Goal: Find specific page/section: Find specific page/section

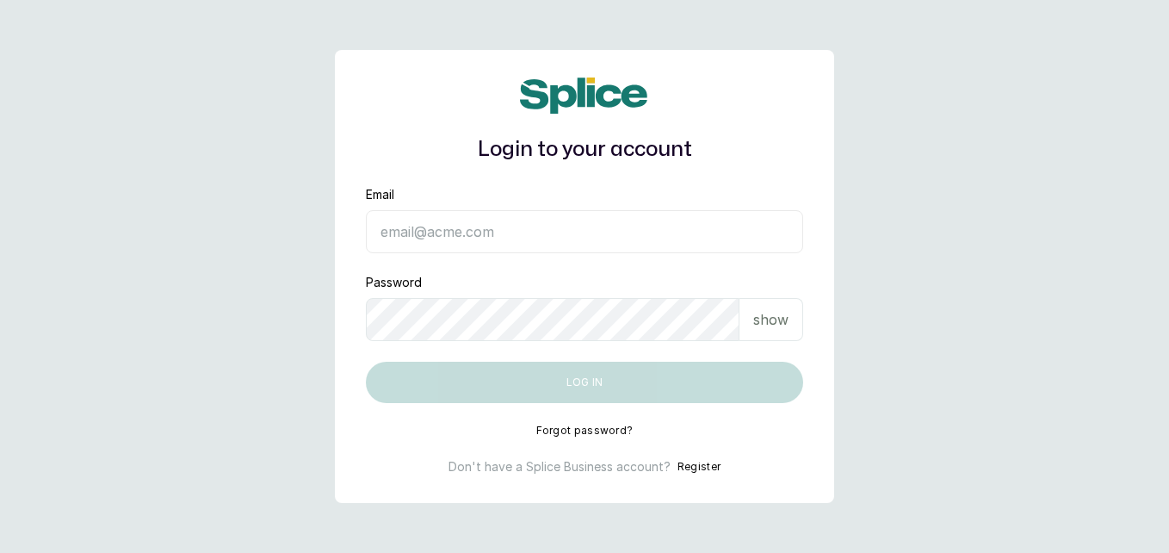
type input "[EMAIL_ADDRESS][DOMAIN_NAME]"
click at [626, 392] on button "Log in" at bounding box center [584, 381] width 437 height 41
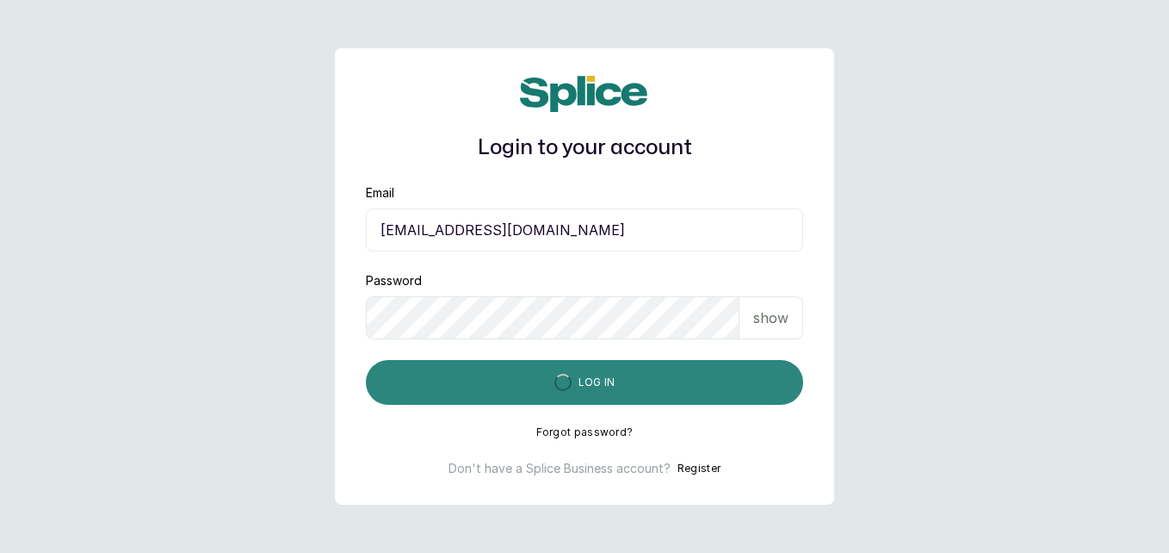
click at [626, 392] on button "Log in" at bounding box center [584, 382] width 437 height 45
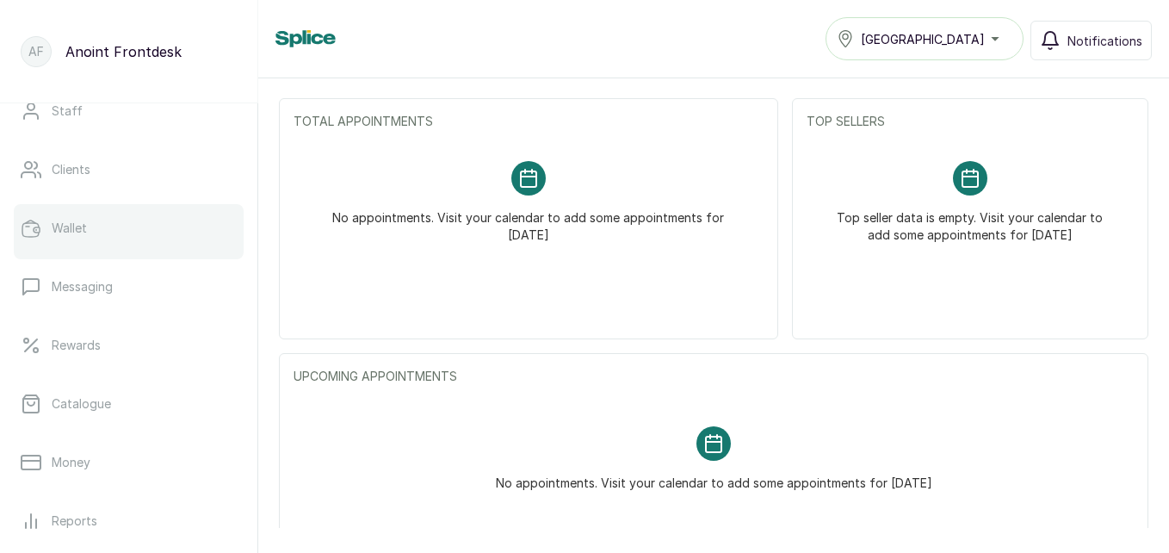
scroll to position [201, 0]
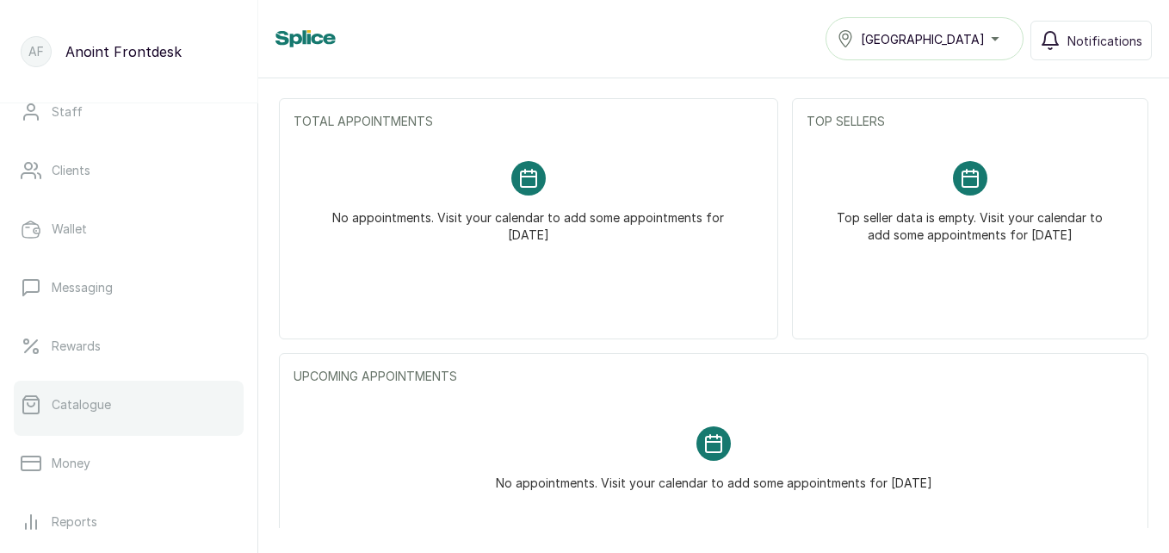
click at [134, 396] on link "Catalogue" at bounding box center [129, 404] width 230 height 48
